Goal: Transaction & Acquisition: Purchase product/service

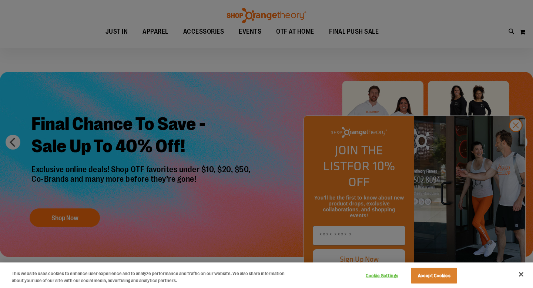
scroll to position [9, 0]
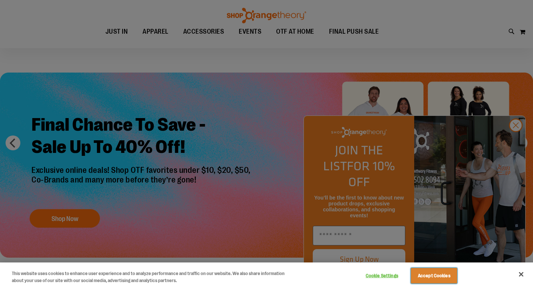
click at [441, 275] on button "Accept Cookies" at bounding box center [434, 276] width 46 height 16
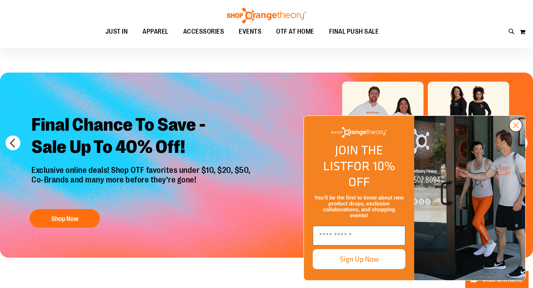
click at [518, 128] on icon "Close dialog" at bounding box center [515, 125] width 5 height 5
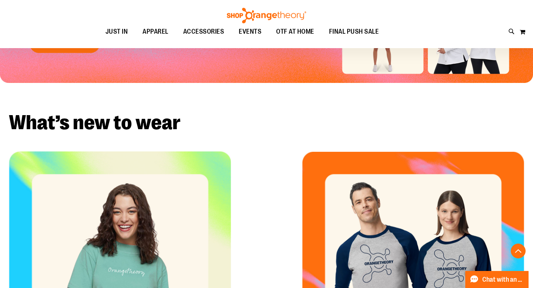
scroll to position [0, 0]
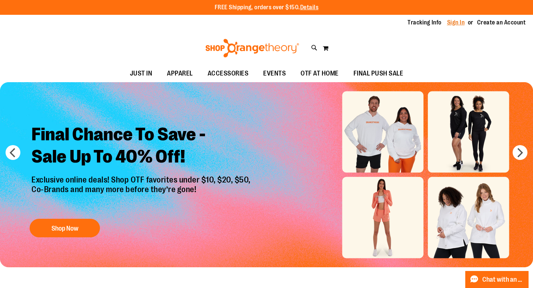
click at [453, 23] on link "Sign In" at bounding box center [456, 23] width 18 height 8
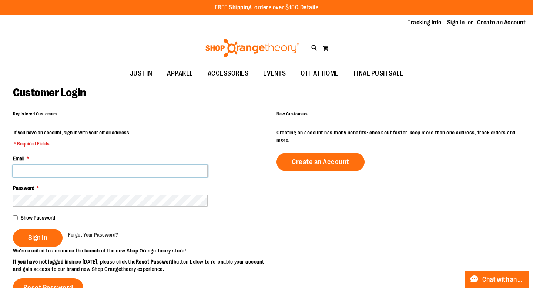
click at [105, 176] on input "Email *" at bounding box center [110, 171] width 195 height 12
type input "**********"
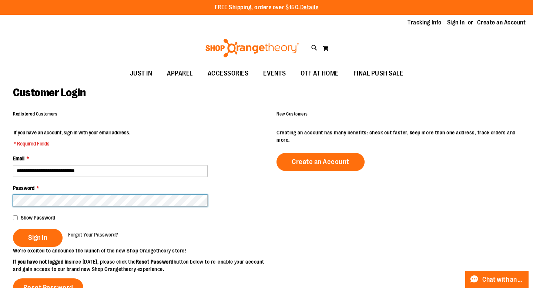
click at [13, 229] on button "Sign In" at bounding box center [38, 238] width 50 height 18
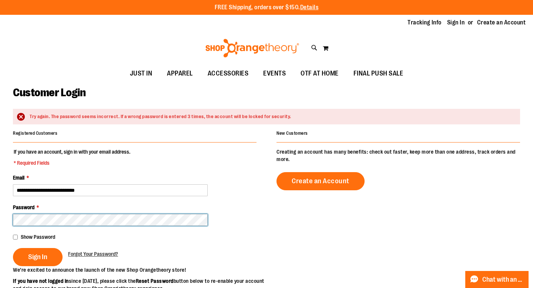
scroll to position [1, 0]
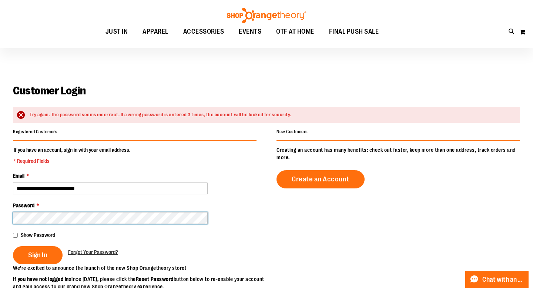
click at [13, 246] on button "Sign In" at bounding box center [38, 255] width 50 height 18
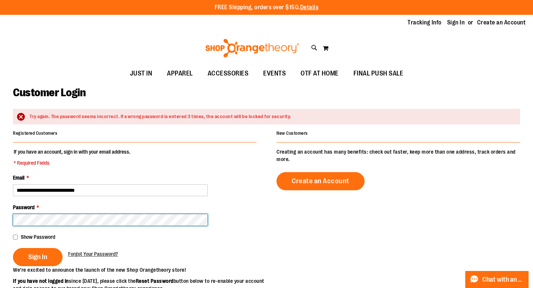
click at [13, 248] on button "Sign In" at bounding box center [38, 257] width 50 height 18
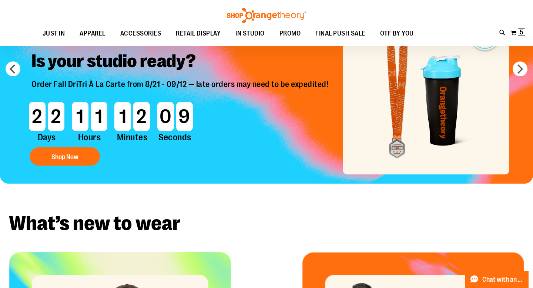
scroll to position [2, 0]
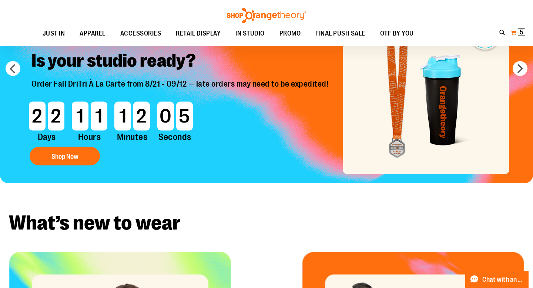
type input "**********"
click at [525, 33] on span "5 5 items" at bounding box center [521, 31] width 7 height 7
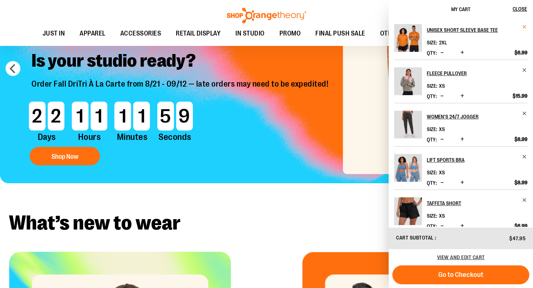
click at [522, 28] on span "Remove item" at bounding box center [525, 27] width 6 height 6
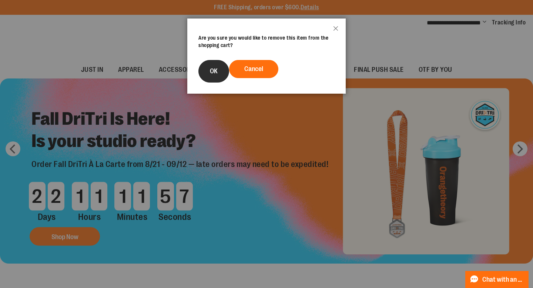
click at [220, 75] on button "OK" at bounding box center [213, 71] width 31 height 23
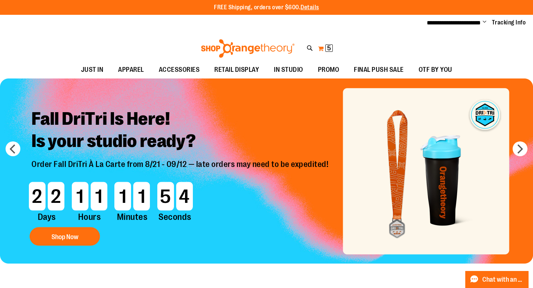
click at [329, 48] on span "5" at bounding box center [329, 47] width 4 height 7
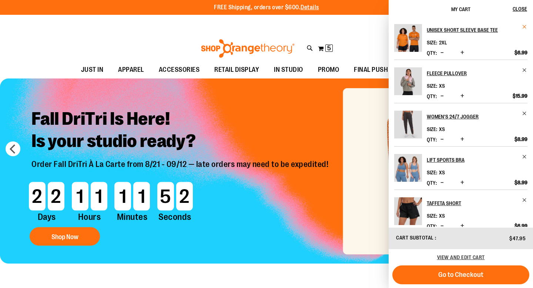
click at [521, 23] on div "Unisex Short Sleeve Base Tee Size 2XL Qty" at bounding box center [461, 123] width 144 height 208
click at [522, 26] on span "Remove item" at bounding box center [525, 27] width 6 height 6
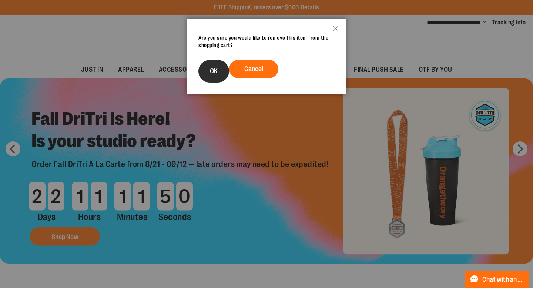
click at [217, 74] on span "OK" at bounding box center [214, 70] width 8 height 7
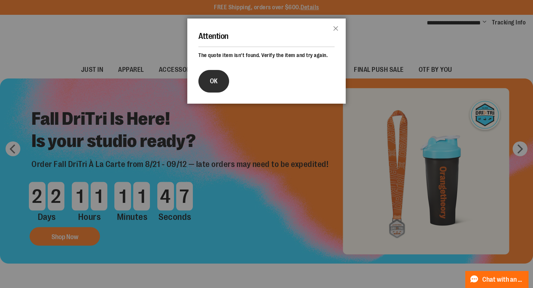
click at [211, 79] on span "OK" at bounding box center [214, 80] width 8 height 7
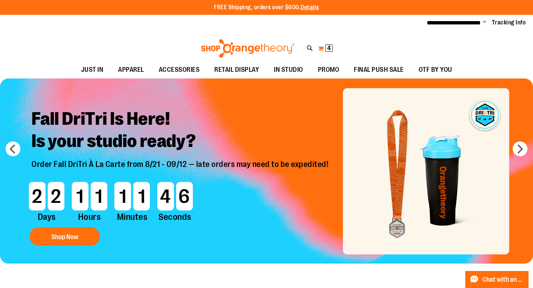
click at [325, 47] on button "My Cart 4 4 items" at bounding box center [325, 49] width 16 height 12
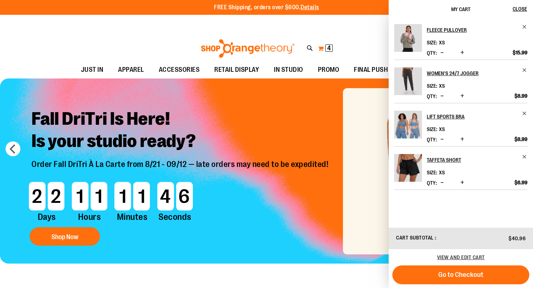
scroll to position [1, 0]
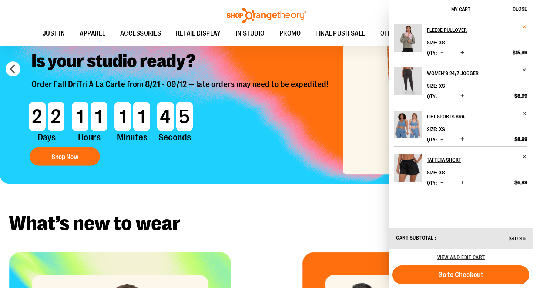
click at [524, 27] on span "Remove item" at bounding box center [525, 27] width 6 height 6
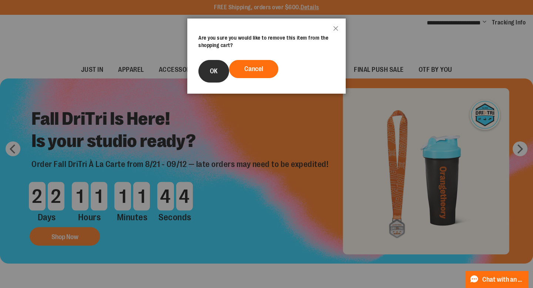
click at [224, 68] on button "OK" at bounding box center [213, 71] width 31 height 23
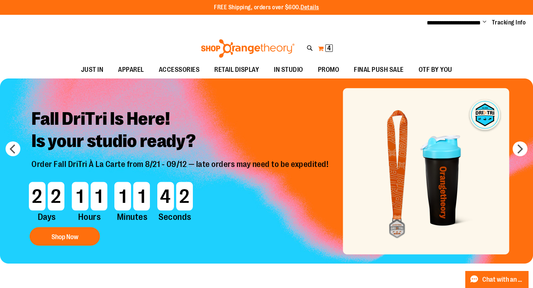
click at [323, 50] on button "My Cart 4 4 items" at bounding box center [325, 49] width 16 height 12
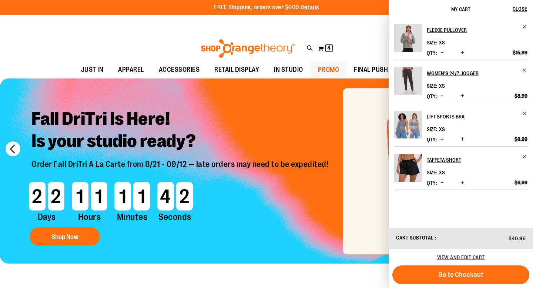
scroll to position [1, 0]
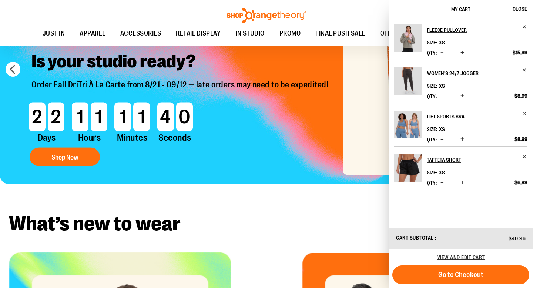
click at [525, 65] on li "Women's 24/7 Jogger Size XS *" at bounding box center [460, 81] width 133 height 43
click at [522, 71] on span "Remove item" at bounding box center [525, 70] width 6 height 6
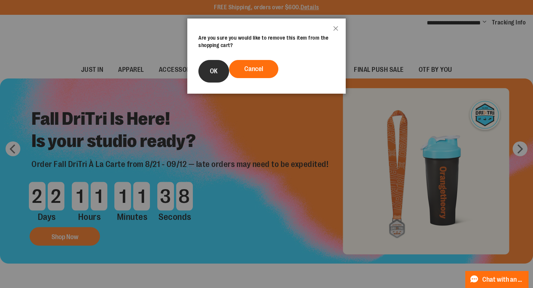
click at [226, 71] on button "OK" at bounding box center [213, 71] width 31 height 23
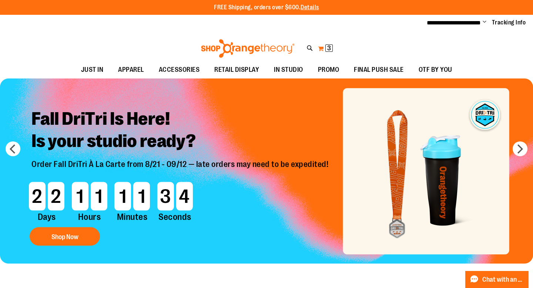
click at [329, 48] on span "3" at bounding box center [329, 47] width 4 height 7
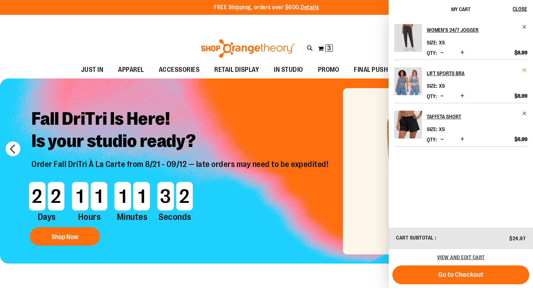
click at [525, 71] on span "Remove item" at bounding box center [525, 70] width 6 height 6
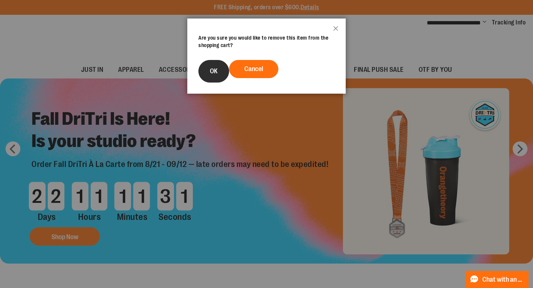
click at [215, 74] on span "OK" at bounding box center [214, 70] width 8 height 7
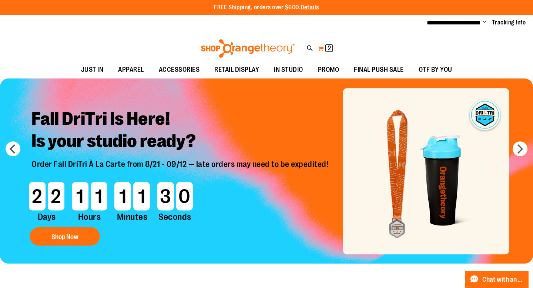
click at [329, 48] on span "2" at bounding box center [328, 47] width 3 height 7
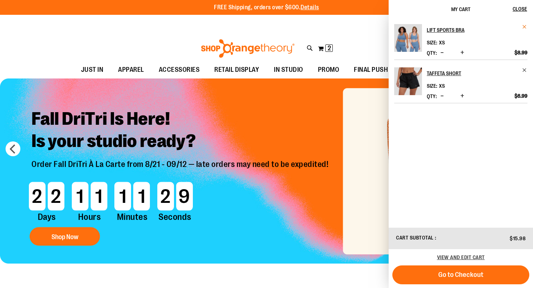
click at [525, 26] on span "Remove item" at bounding box center [525, 27] width 6 height 6
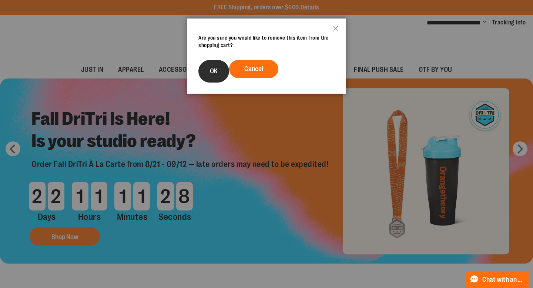
click at [212, 72] on span "OK" at bounding box center [214, 70] width 8 height 7
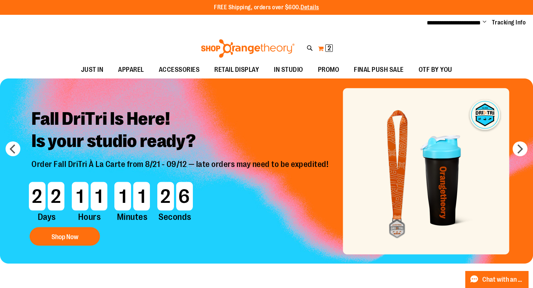
click at [332, 49] on span "2 2 items" at bounding box center [328, 47] width 7 height 7
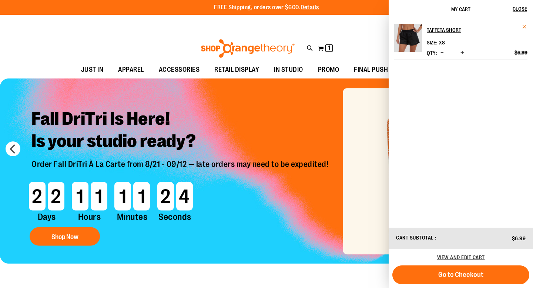
click at [524, 28] on span "Remove item" at bounding box center [525, 27] width 6 height 6
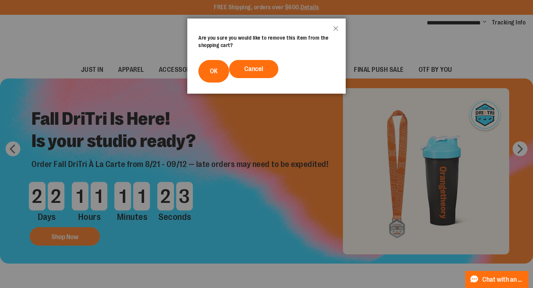
click at [223, 66] on button "OK" at bounding box center [213, 71] width 31 height 23
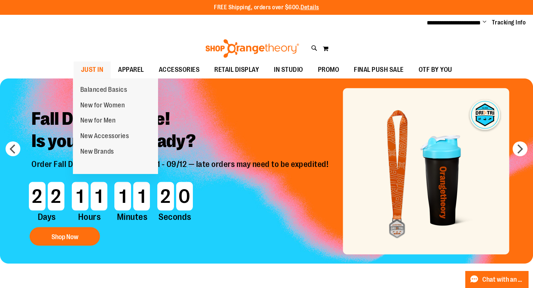
click at [95, 68] on span "JUST IN" at bounding box center [92, 69] width 23 height 17
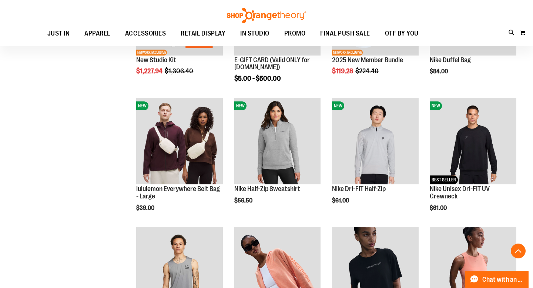
scroll to position [308, 0]
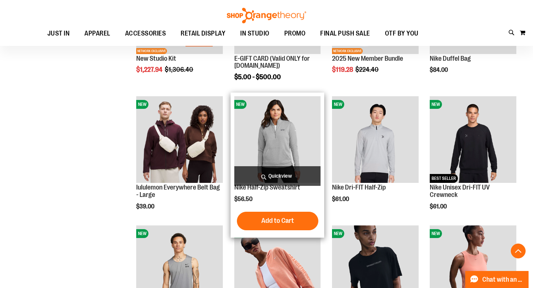
type input "**********"
click at [290, 158] on img "product" at bounding box center [277, 139] width 87 height 87
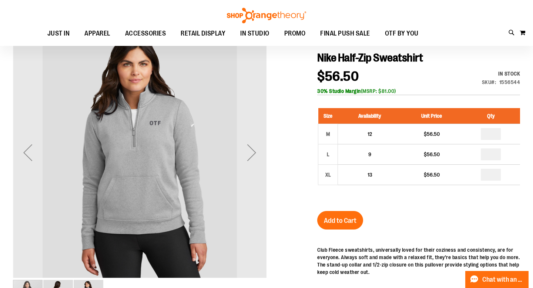
scroll to position [6, 0]
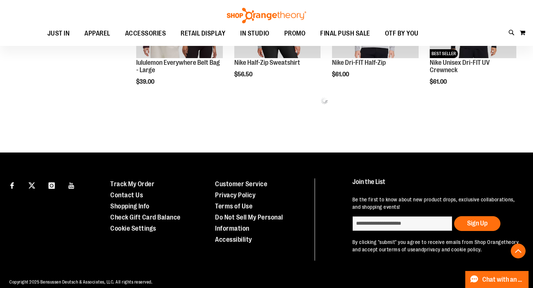
scroll to position [273, 0]
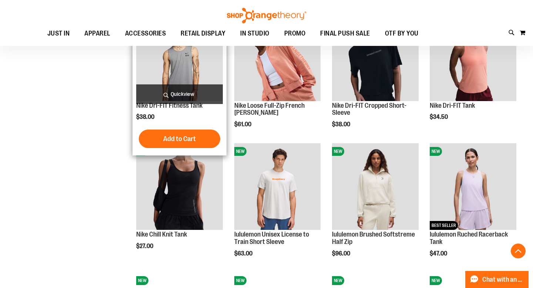
scroll to position [444, 0]
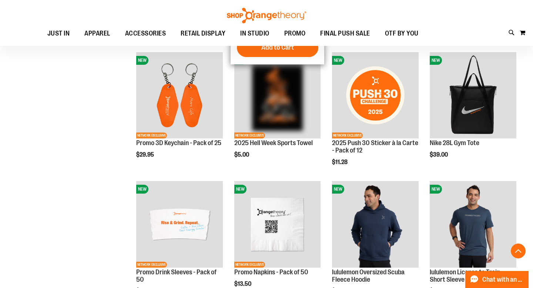
scroll to position [202, 0]
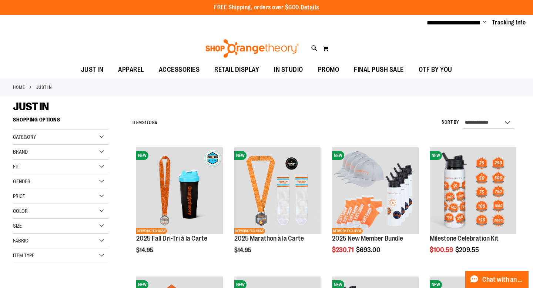
scroll to position [3, 0]
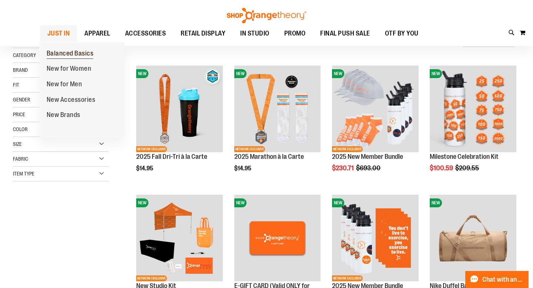
type input "**********"
click at [62, 53] on span "Balanced Basics" at bounding box center [70, 54] width 47 height 9
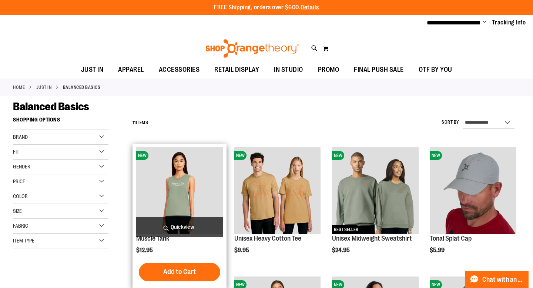
type input "**********"
click at [192, 165] on img "product" at bounding box center [179, 190] width 87 height 87
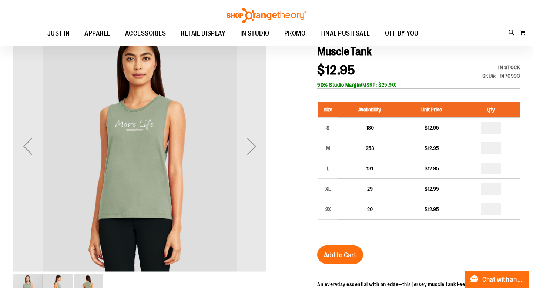
scroll to position [82, 0]
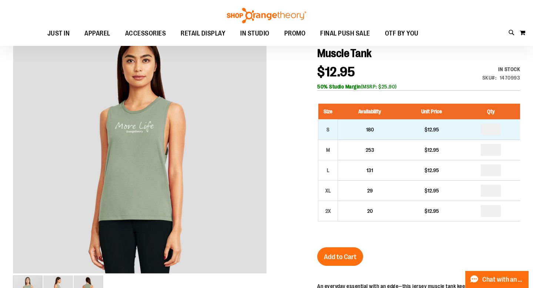
type input "**********"
click at [493, 130] on input "number" at bounding box center [491, 130] width 20 height 12
type input "*"
click at [494, 131] on input "*" at bounding box center [491, 130] width 20 height 12
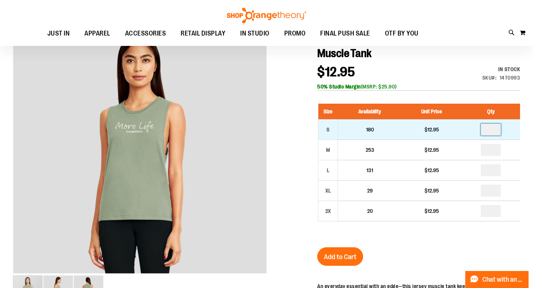
click at [495, 130] on input "*" at bounding box center [491, 130] width 20 height 12
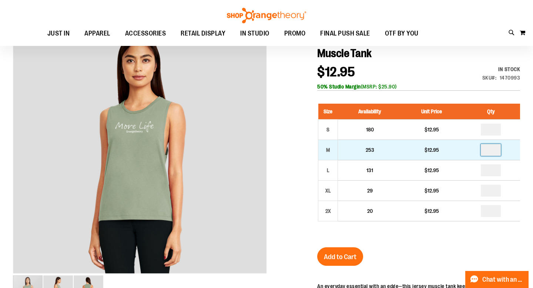
click at [492, 148] on input "number" at bounding box center [491, 150] width 20 height 12
type input "*"
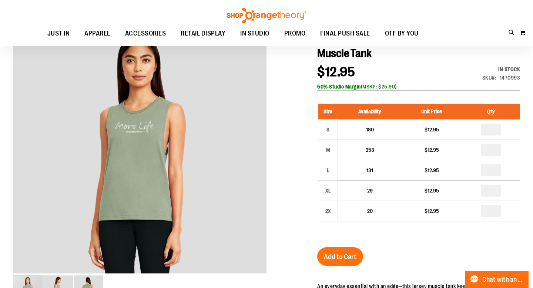
type input "*"
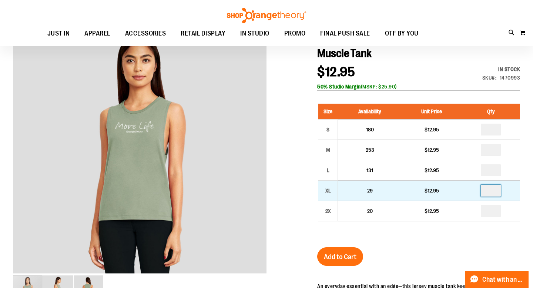
click at [492, 191] on input "number" at bounding box center [491, 191] width 20 height 12
type input "*"
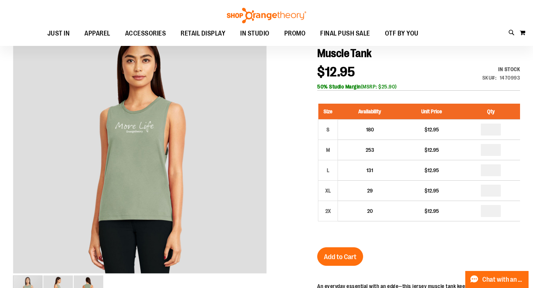
click at [332, 263] on button "Add to Cart" at bounding box center [340, 256] width 46 height 19
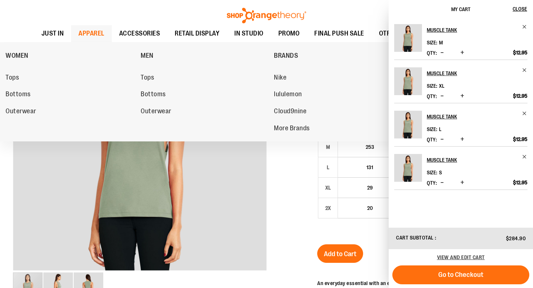
scroll to position [120, 0]
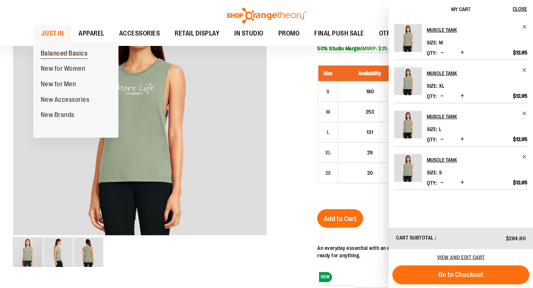
click at [60, 53] on span "Balanced Basics" at bounding box center [64, 54] width 47 height 9
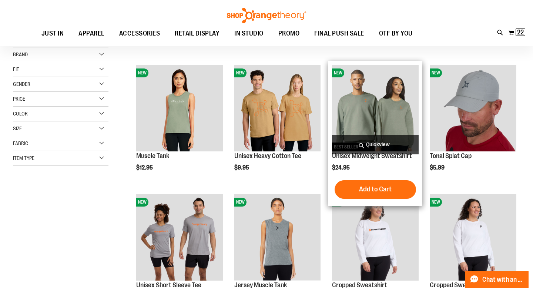
scroll to position [82, 0]
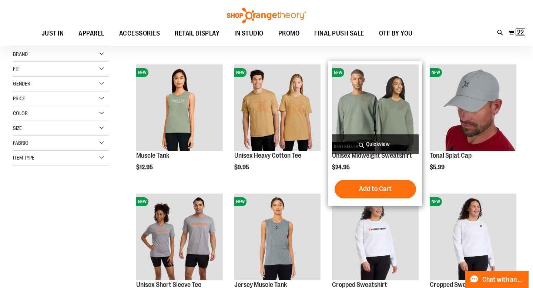
type input "**********"
click at [382, 122] on img "product" at bounding box center [375, 107] width 87 height 87
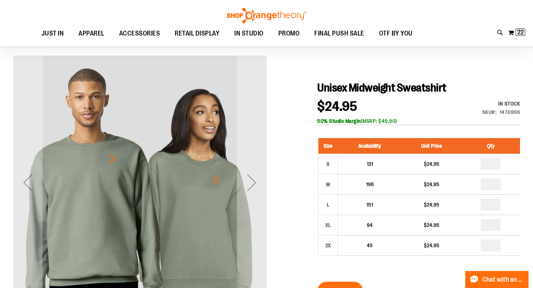
scroll to position [56, 0]
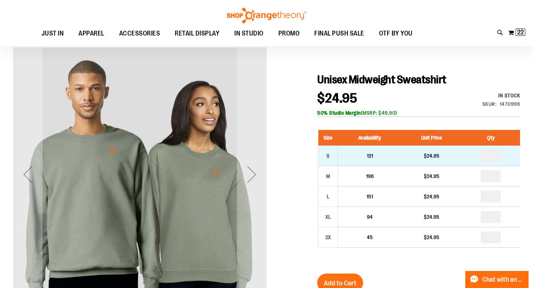
type input "**********"
click at [494, 155] on input "number" at bounding box center [491, 156] width 20 height 12
type input "*"
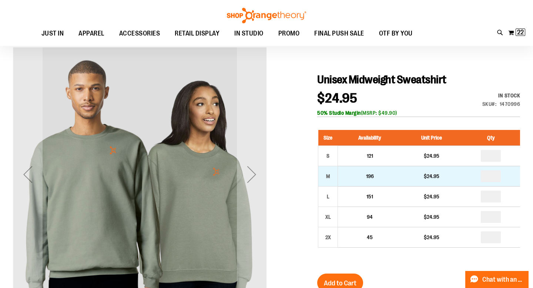
type input "*"
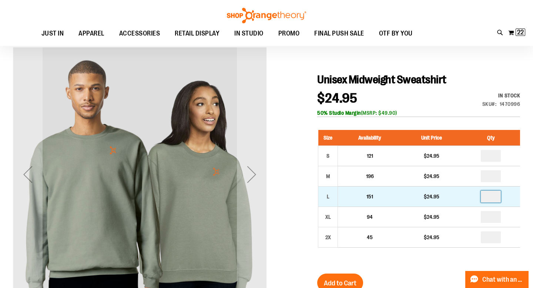
click at [490, 194] on input "number" at bounding box center [491, 197] width 20 height 12
type input "*"
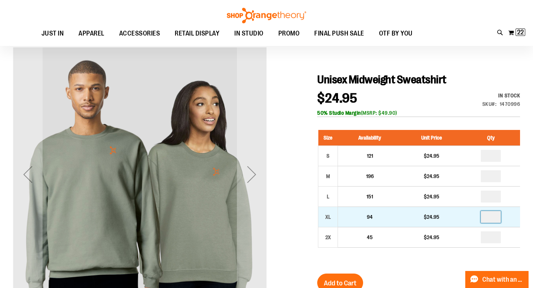
click at [491, 217] on input "number" at bounding box center [491, 217] width 20 height 12
type input "*"
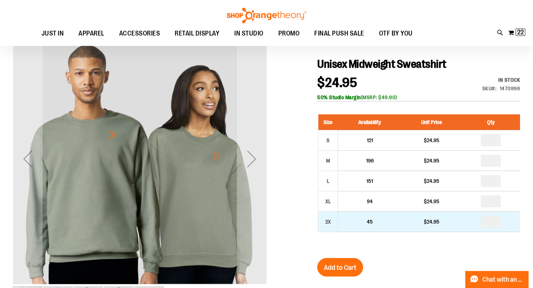
scroll to position [85, 0]
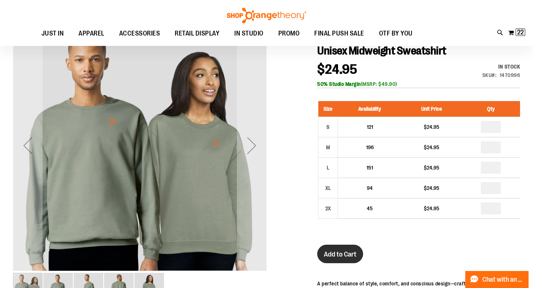
type input "*"
click at [335, 250] on span "Add to Cart" at bounding box center [340, 254] width 33 height 8
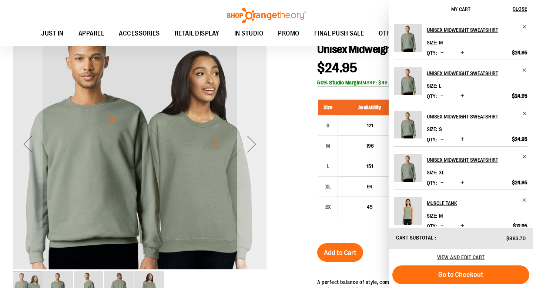
scroll to position [87, 0]
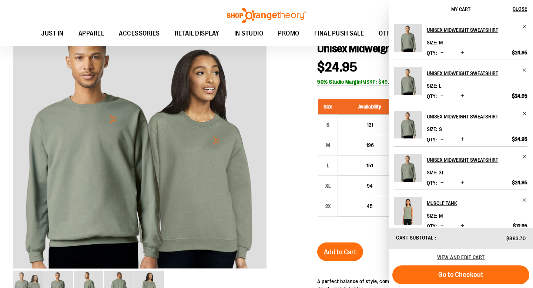
click at [459, 280] on button "Go to Checkout" at bounding box center [460, 274] width 137 height 19
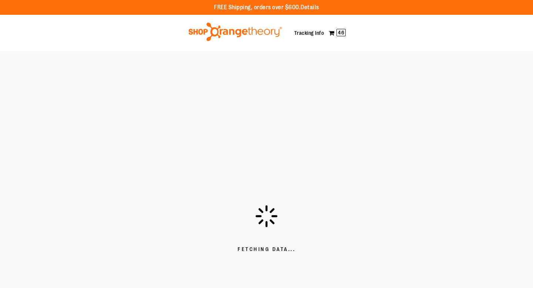
scroll to position [3, 0]
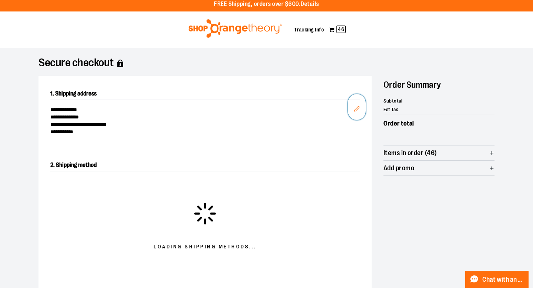
click at [357, 110] on icon "Edit" at bounding box center [356, 108] width 5 height 5
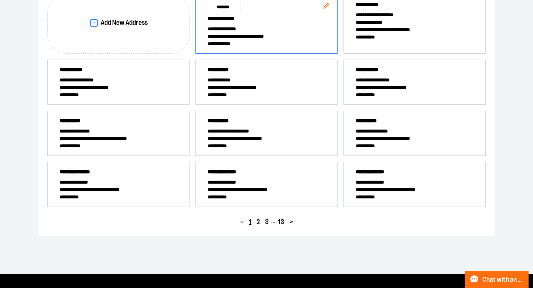
scroll to position [133, 0]
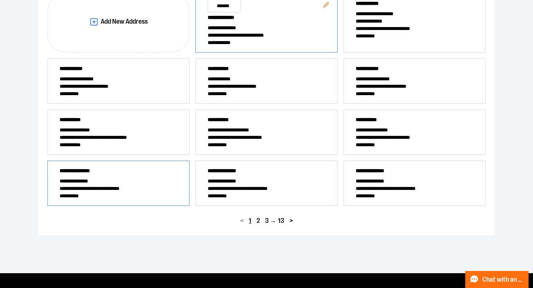
click at [131, 178] on span "**********" at bounding box center [119, 180] width 118 height 7
click at [76, 180] on span "**********" at bounding box center [119, 180] width 118 height 7
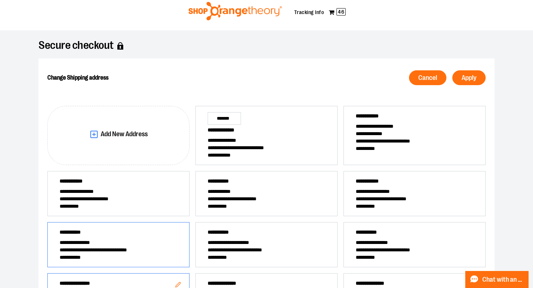
scroll to position [0, 0]
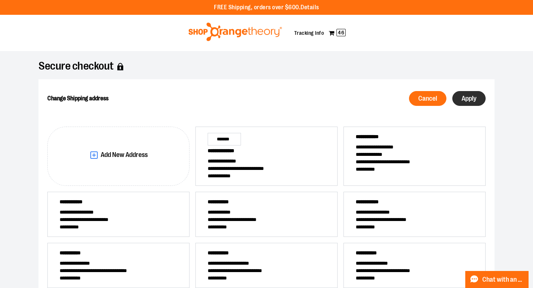
click at [463, 100] on span "Apply" at bounding box center [468, 98] width 15 height 7
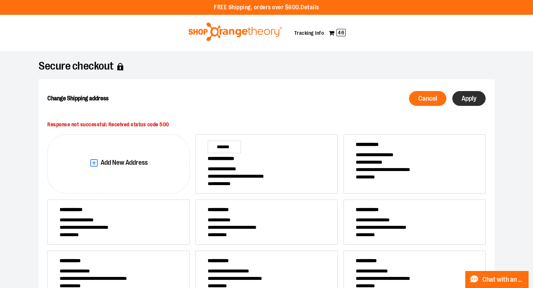
click at [469, 99] on span "Apply" at bounding box center [468, 98] width 15 height 7
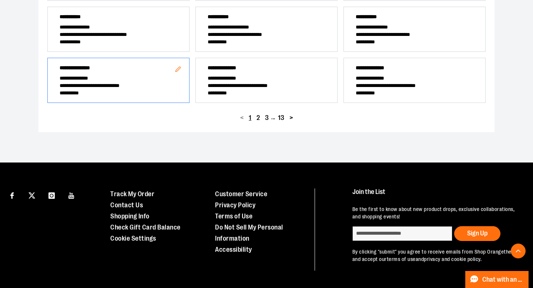
scroll to position [245, 0]
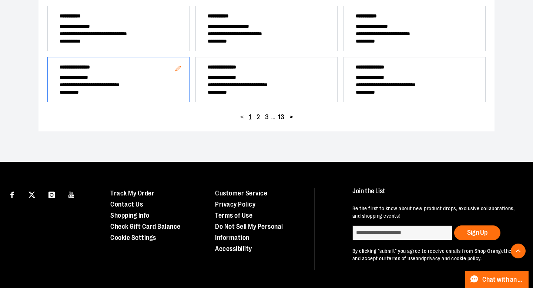
click at [111, 87] on span "**********" at bounding box center [119, 84] width 118 height 7
click at [110, 72] on span "**********" at bounding box center [119, 68] width 118 height 10
click at [368, 84] on span "**********" at bounding box center [415, 84] width 118 height 7
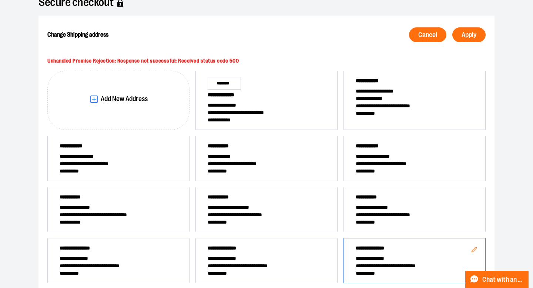
scroll to position [0, 0]
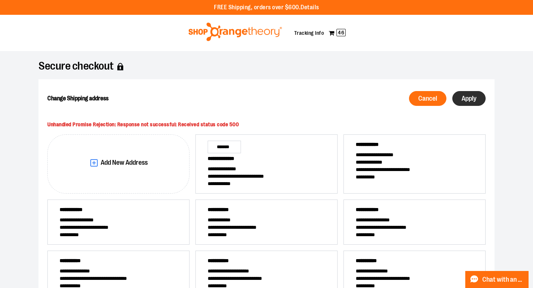
click at [464, 104] on button "Apply" at bounding box center [468, 98] width 33 height 15
click at [239, 178] on span "**********" at bounding box center [267, 175] width 118 height 7
click at [352, 177] on div "**********" at bounding box center [414, 163] width 142 height 59
click at [270, 170] on span "**********" at bounding box center [267, 168] width 118 height 7
click at [477, 99] on button "Apply" at bounding box center [468, 98] width 33 height 15
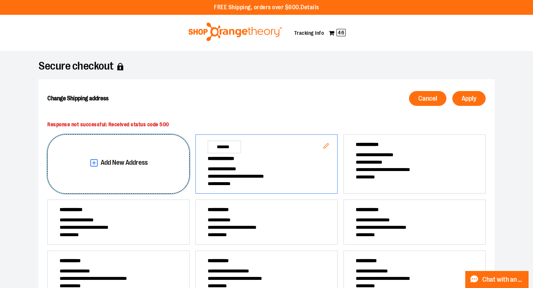
click at [118, 162] on span "Add New Address" at bounding box center [124, 162] width 47 height 7
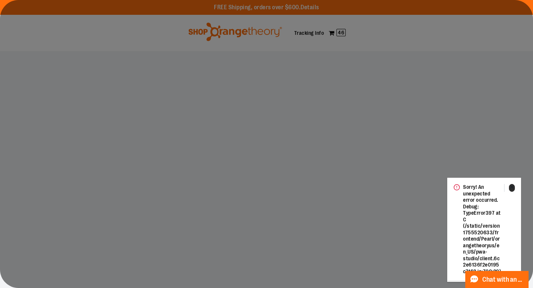
click at [511, 188] on icon at bounding box center [511, 186] width 5 height 5
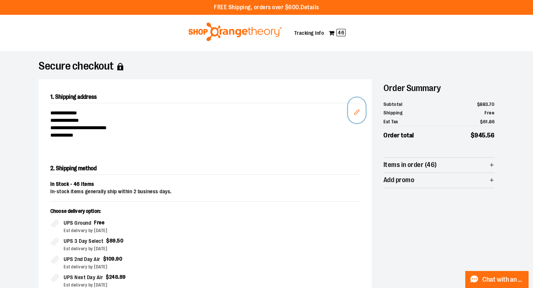
click at [356, 111] on icon "Edit" at bounding box center [357, 112] width 6 height 6
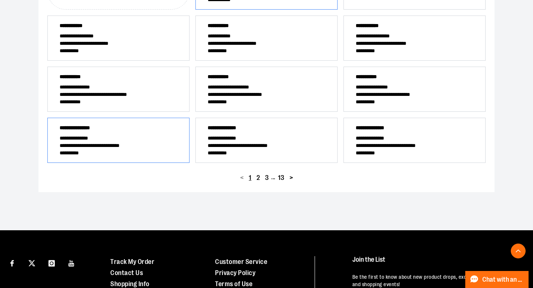
scroll to position [177, 0]
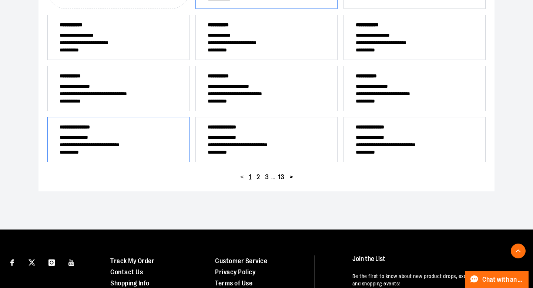
click at [97, 131] on span "**********" at bounding box center [119, 128] width 118 height 10
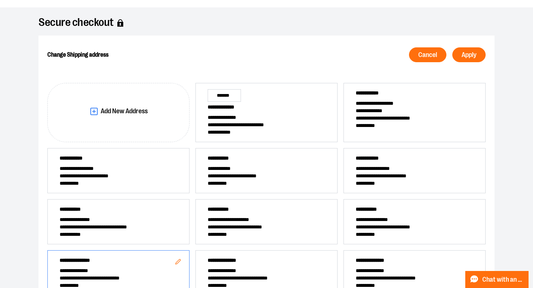
scroll to position [0, 0]
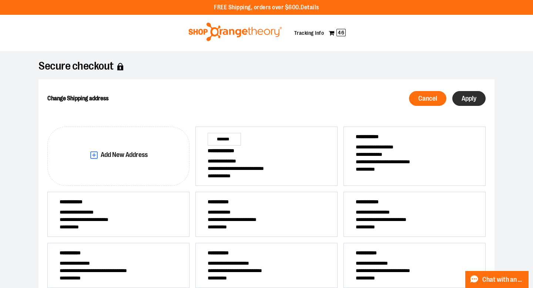
click at [472, 100] on span "Apply" at bounding box center [468, 98] width 15 height 7
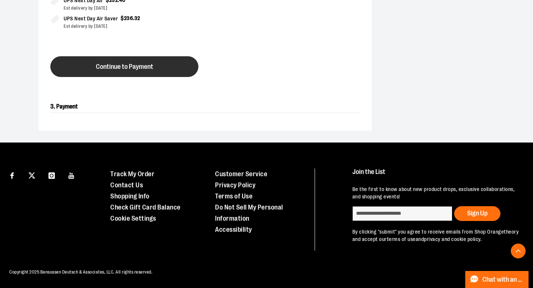
click at [109, 63] on span "Continue to Payment" at bounding box center [124, 66] width 57 height 7
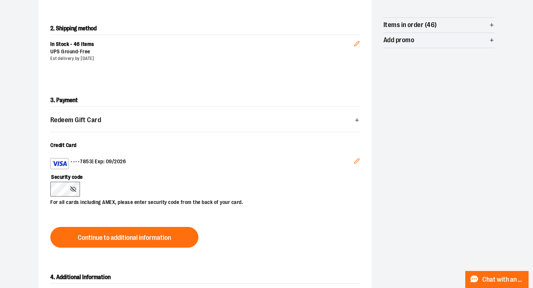
scroll to position [155, 0]
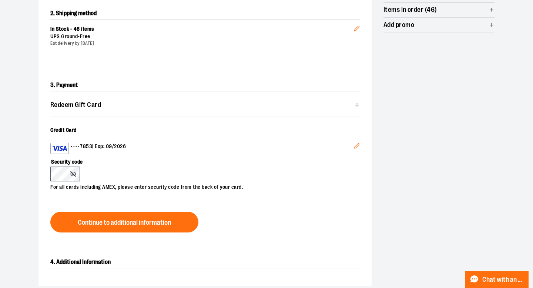
click at [354, 145] on icon "Edit" at bounding box center [357, 146] width 6 height 6
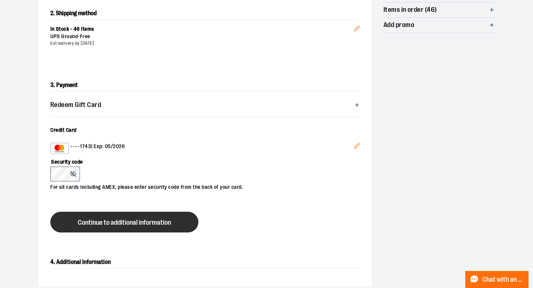
click at [144, 222] on span "Continue to additional information" at bounding box center [124, 222] width 93 height 7
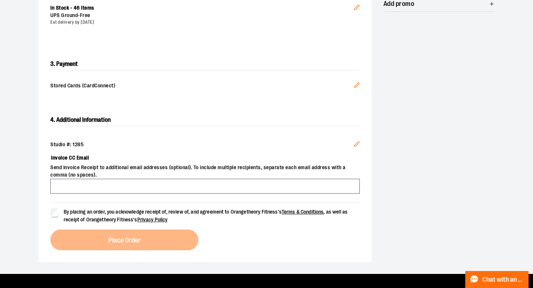
scroll to position [180, 0]
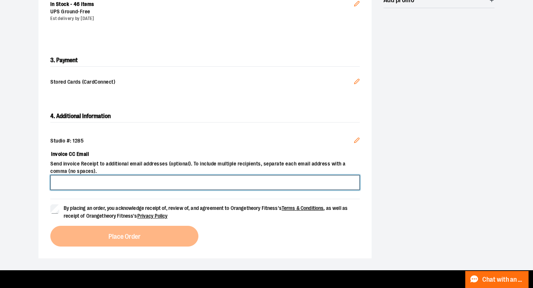
click at [114, 184] on input "Invoice CC Email" at bounding box center [204, 182] width 309 height 15
type input "**********"
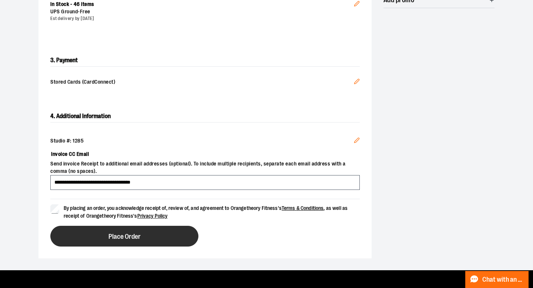
click at [138, 235] on span "Place Order" at bounding box center [124, 236] width 32 height 7
